Goal: Information Seeking & Learning: Learn about a topic

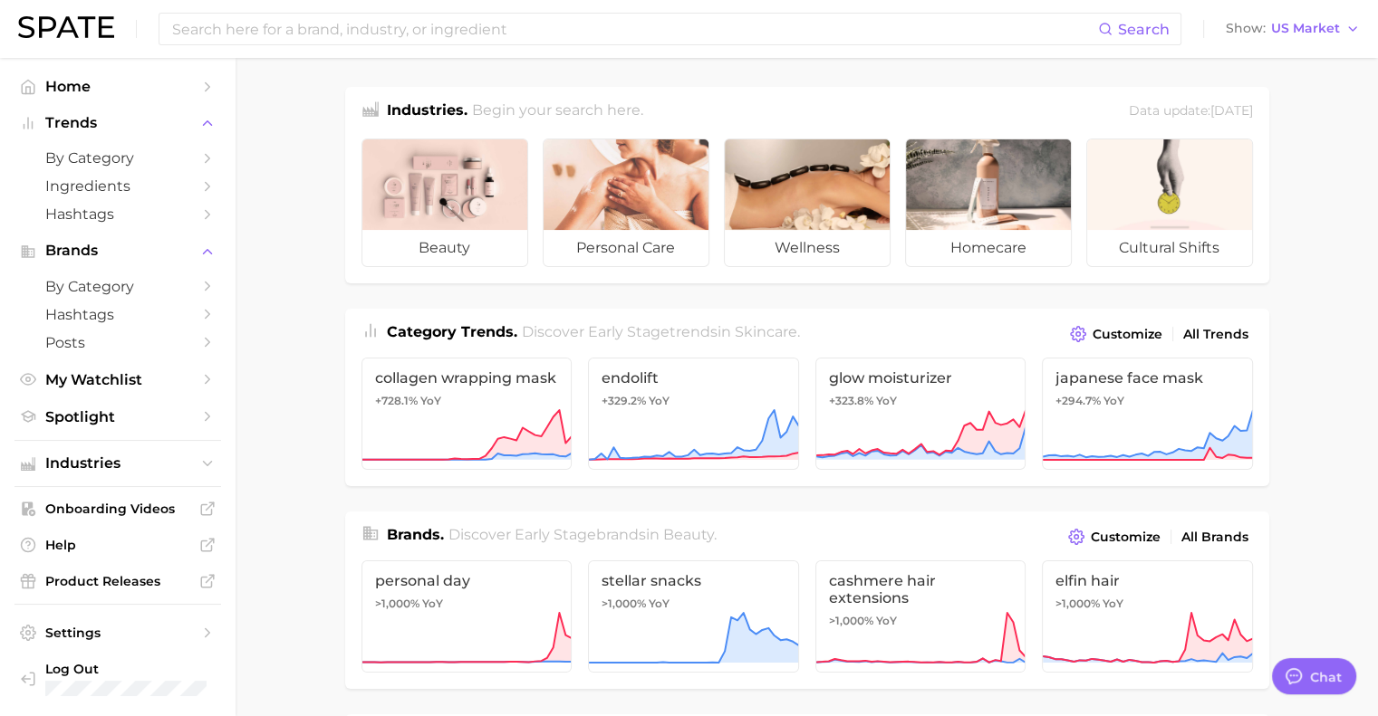
click at [191, 423] on link "Spotlight" at bounding box center [117, 417] width 207 height 28
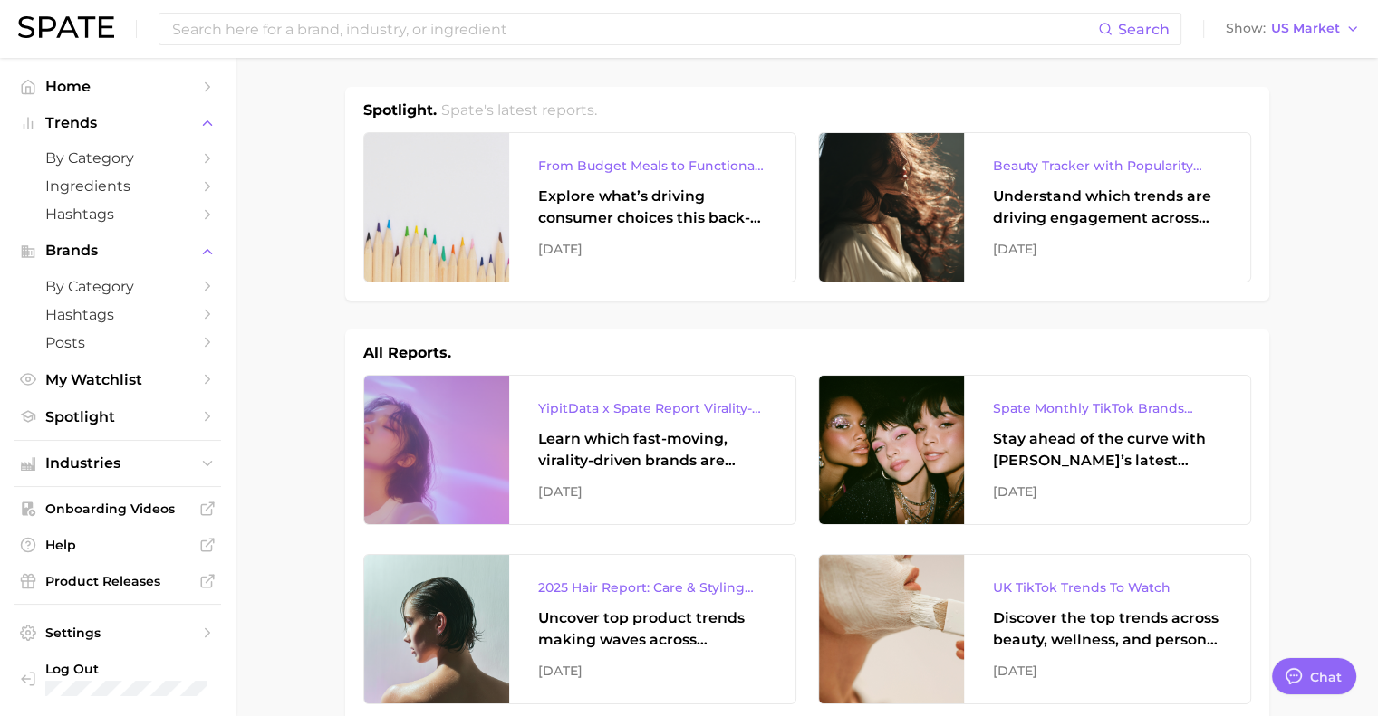
click at [207, 419] on icon "Sidebar" at bounding box center [207, 417] width 16 height 16
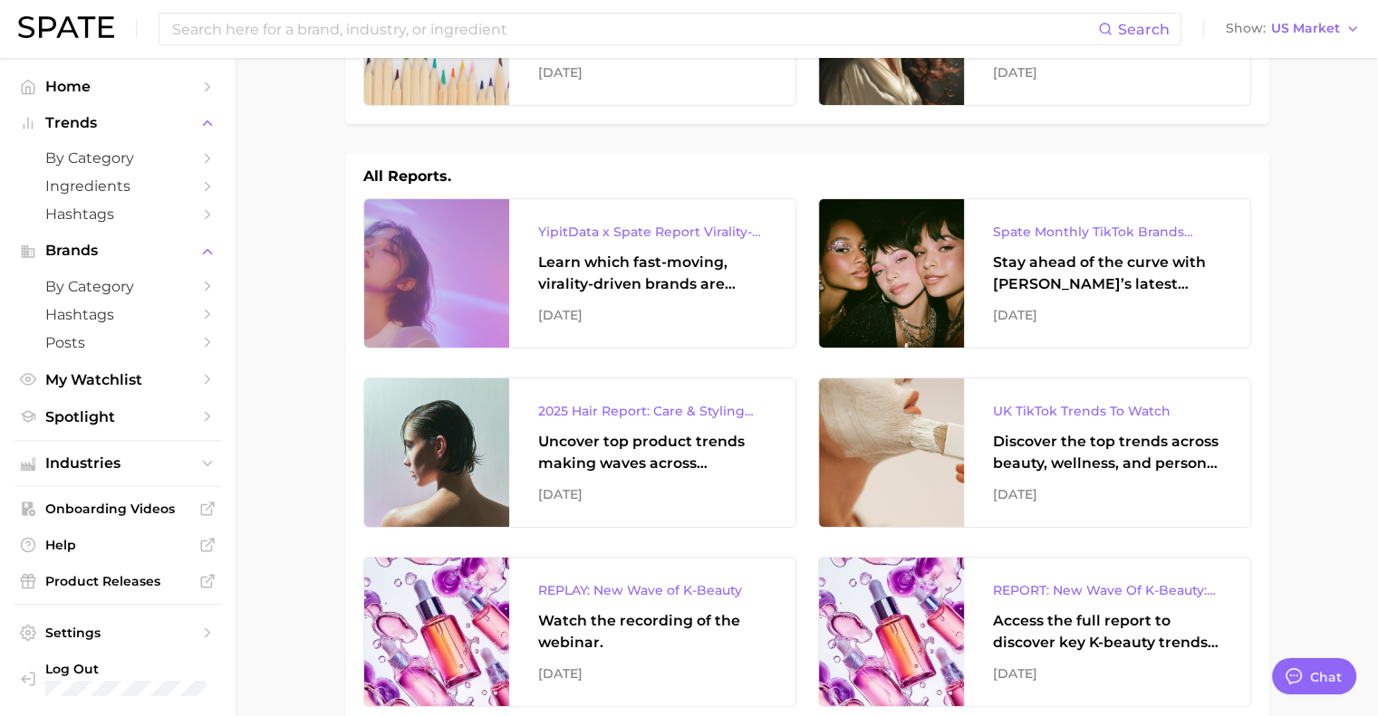
scroll to position [178, 0]
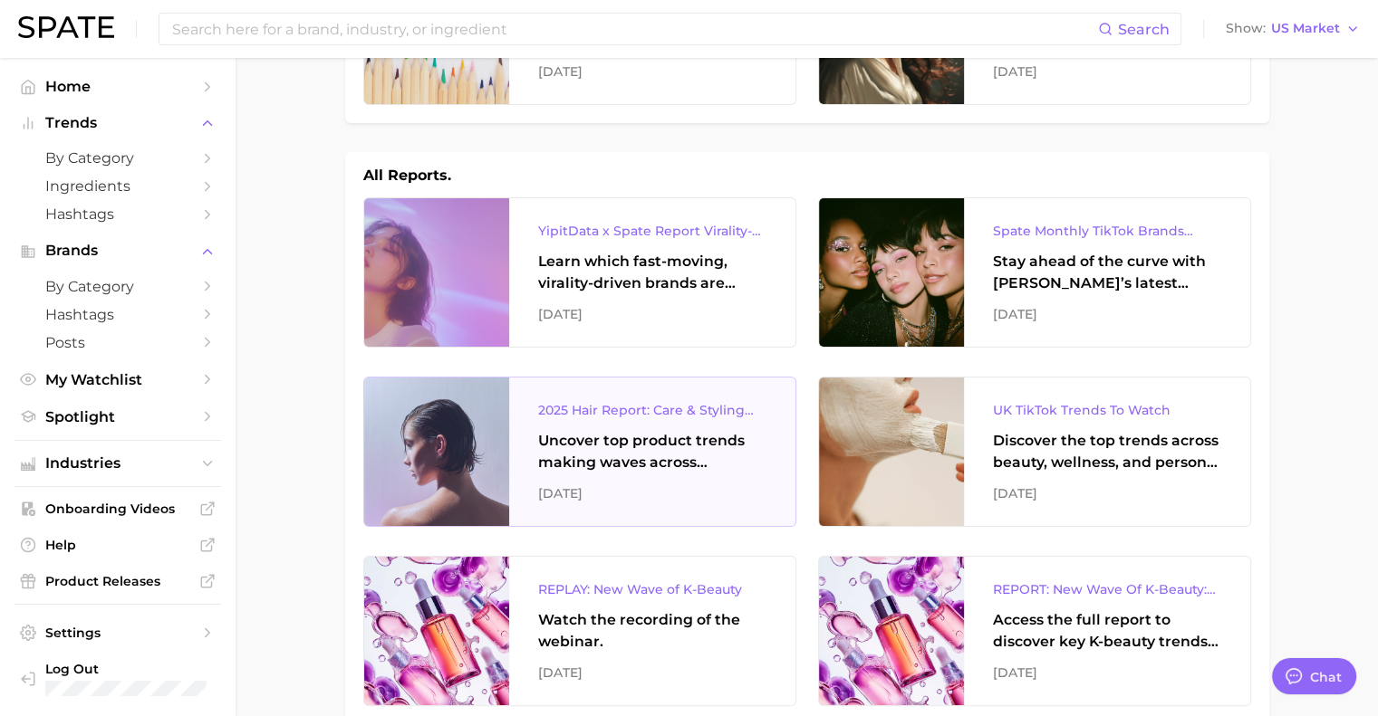
click at [620, 412] on div "2025 Hair Report: Care & Styling Products" at bounding box center [652, 410] width 228 height 22
